Goal: Information Seeking & Learning: Learn about a topic

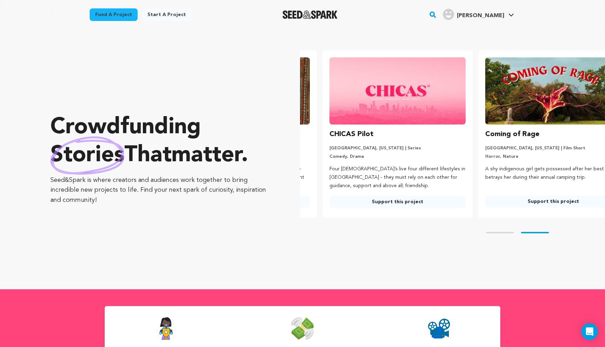
click at [392, 202] on link "Support this project" at bounding box center [397, 202] width 136 height 13
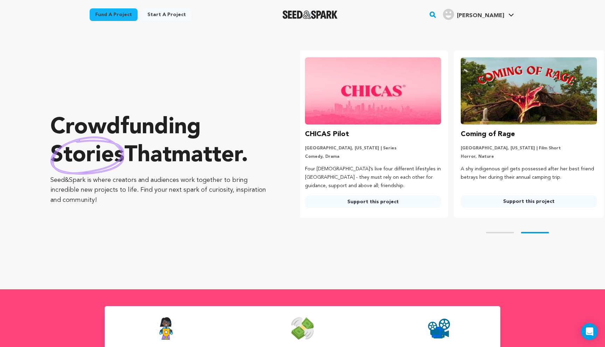
scroll to position [0, 161]
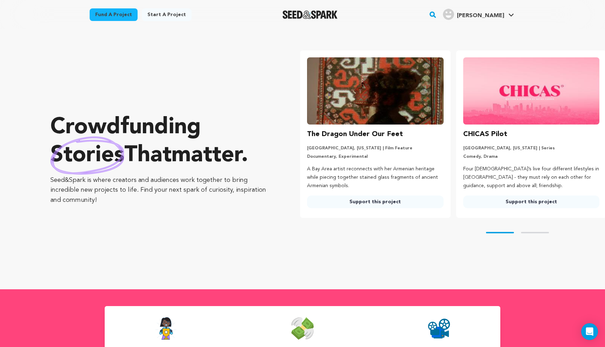
click at [383, 200] on link "Support this project" at bounding box center [375, 202] width 136 height 13
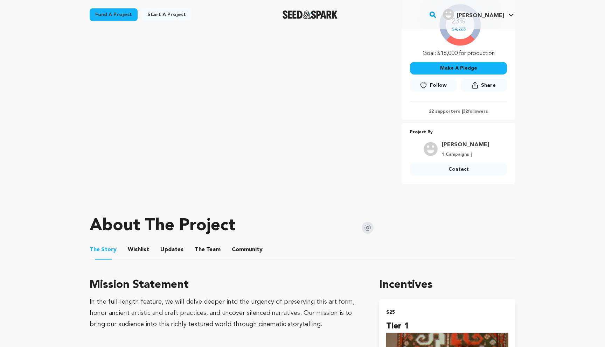
scroll to position [189, 0]
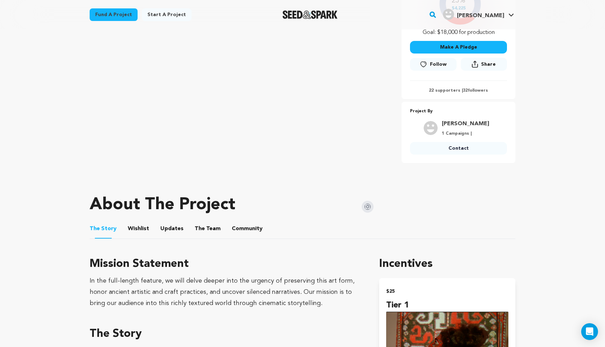
click at [371, 208] on img at bounding box center [368, 207] width 12 height 12
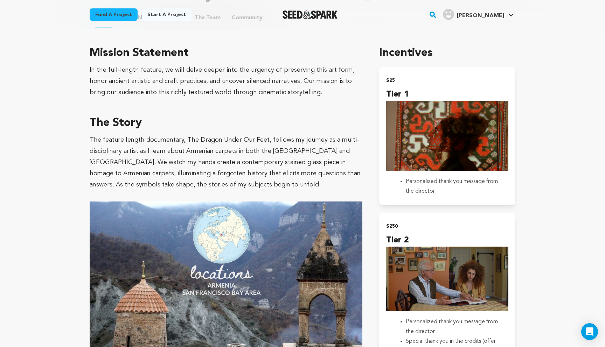
scroll to position [399, 0]
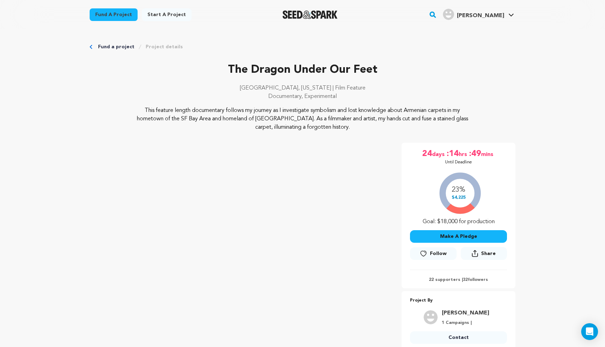
click at [323, 17] on img "Seed&Spark Homepage" at bounding box center [310, 15] width 55 height 8
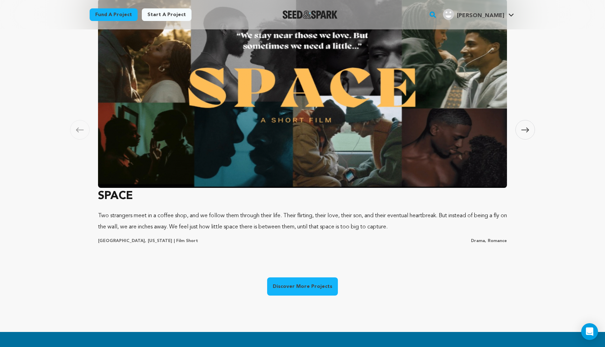
scroll to position [452, 0]
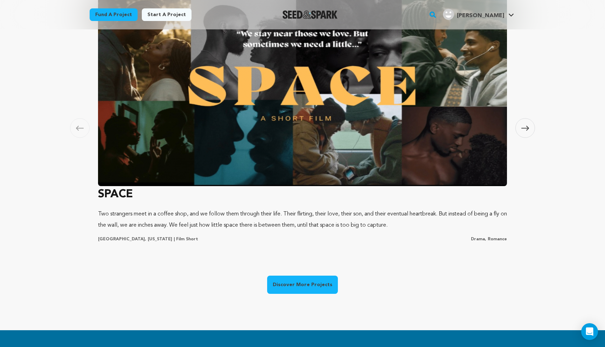
click at [123, 191] on h3 "SPACE" at bounding box center [302, 194] width 409 height 17
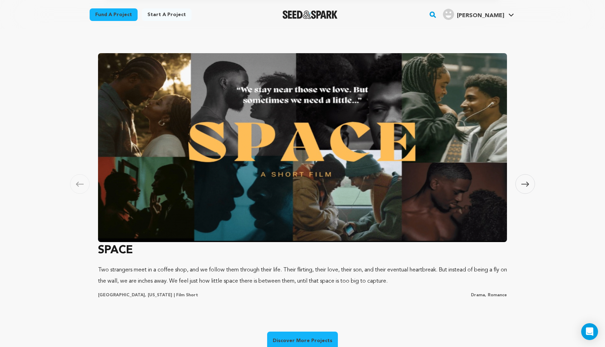
scroll to position [0, 161]
click at [531, 190] on span at bounding box center [525, 184] width 20 height 20
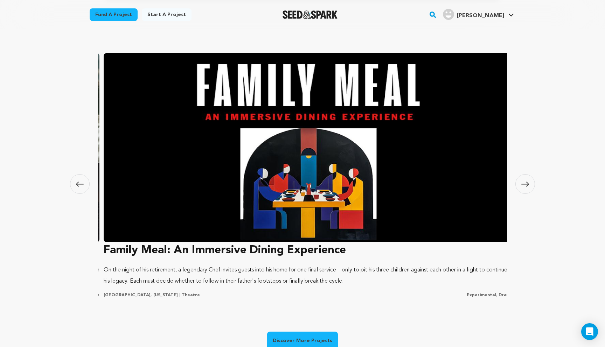
scroll to position [0, 413]
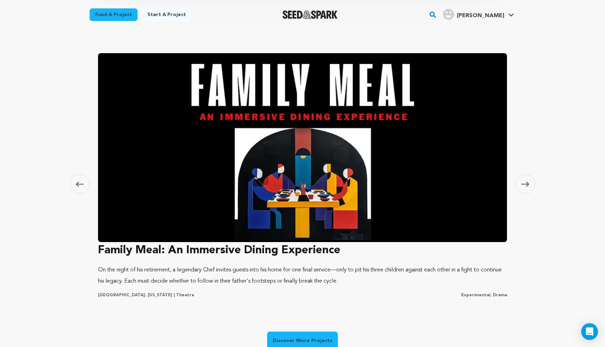
click at [192, 255] on h3 "Family Meal: An Immersive Dining Experience" at bounding box center [302, 250] width 409 height 17
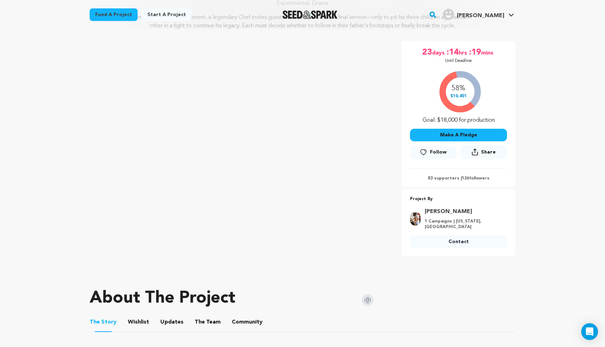
scroll to position [93, 0]
click at [366, 299] on img at bounding box center [368, 300] width 12 height 12
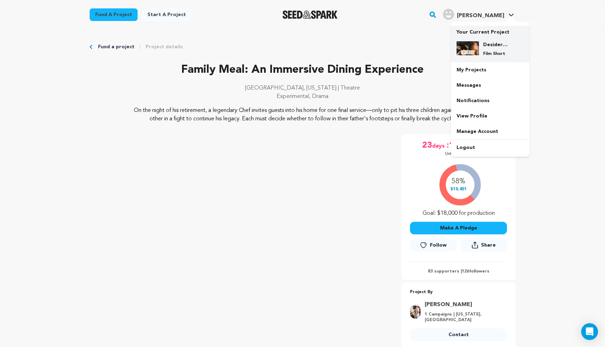
click at [478, 44] on img at bounding box center [468, 48] width 22 height 14
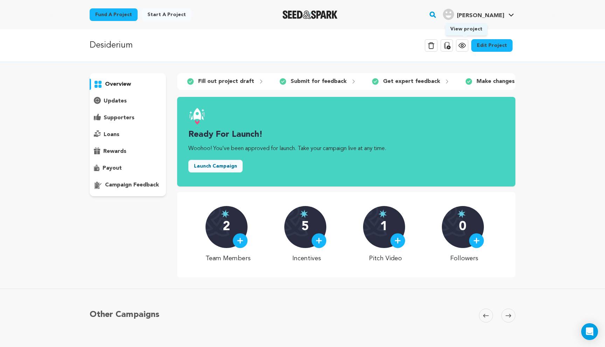
click at [461, 49] on icon at bounding box center [462, 45] width 8 height 8
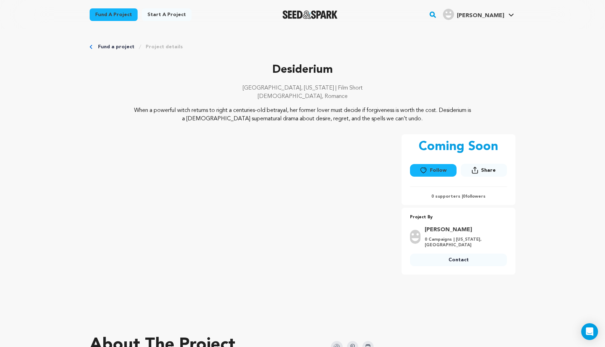
drag, startPoint x: 280, startPoint y: 97, endPoint x: 325, endPoint y: 98, distance: 44.1
click at [325, 98] on p "[DEMOGRAPHIC_DATA], Romance" at bounding box center [303, 96] width 426 height 8
copy p "[DEMOGRAPHIC_DATA], Romance"
click at [240, 112] on p "When a powerful witch returns to right a centuries-old betrayal, her former lov…" at bounding box center [302, 114] width 341 height 17
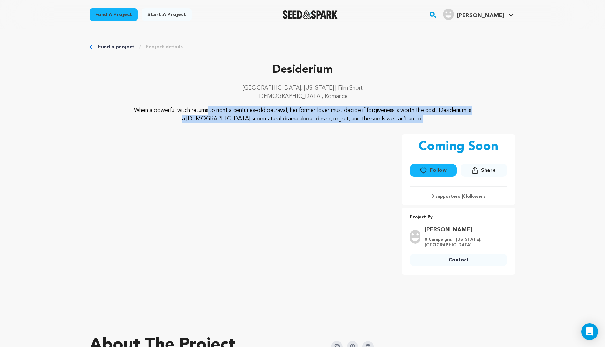
click at [240, 112] on p "When a powerful witch returns to right a centuries-old betrayal, her former lov…" at bounding box center [302, 114] width 341 height 17
copy div "When a powerful witch returns to right a centuries-old betrayal, her former lov…"
click at [234, 116] on p "When a powerful witch returns to right a centuries-old betrayal, her former lov…" at bounding box center [302, 114] width 341 height 17
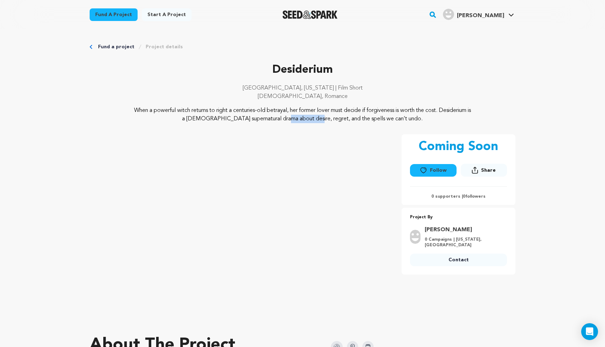
click at [234, 116] on p "When a powerful witch returns to right a centuries-old betrayal, her former lov…" at bounding box center [302, 114] width 341 height 17
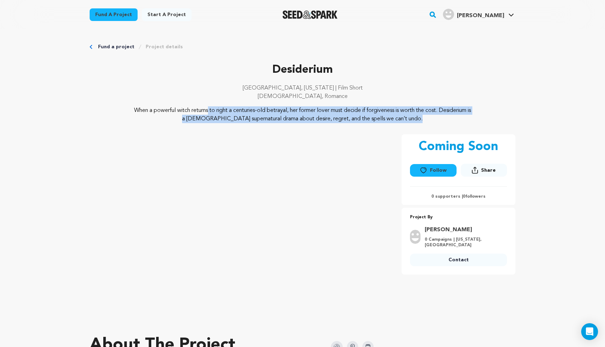
click at [234, 116] on p "When a powerful witch returns to right a centuries-old betrayal, her former lov…" at bounding box center [302, 114] width 341 height 17
